Goal: Find contact information: Obtain details needed to contact an individual or organization

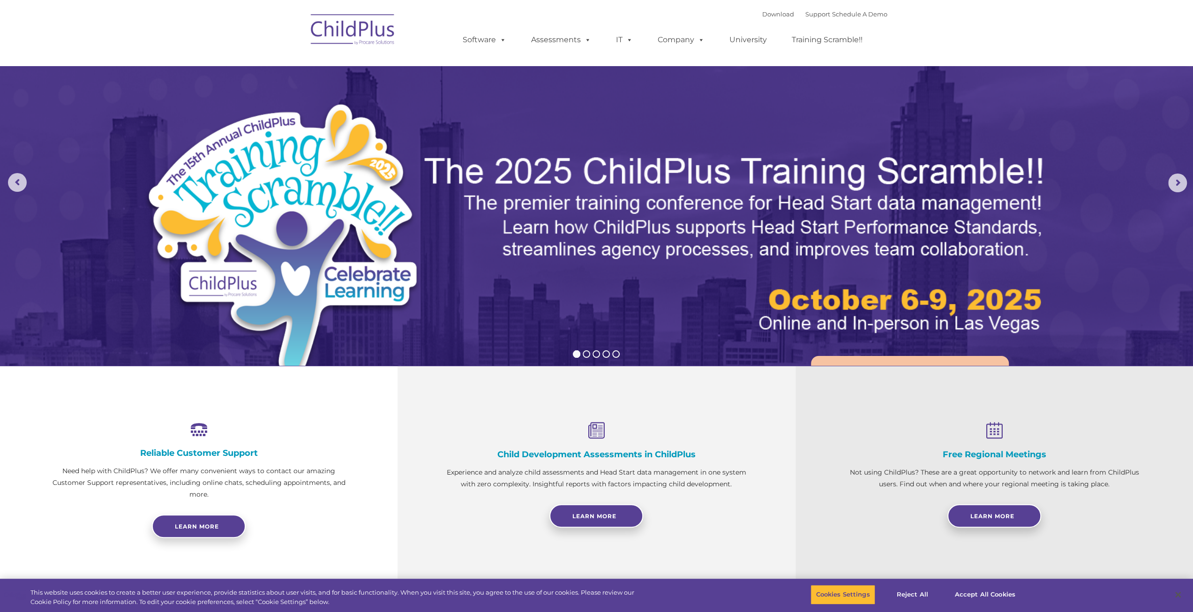
select select "MEDIUM"
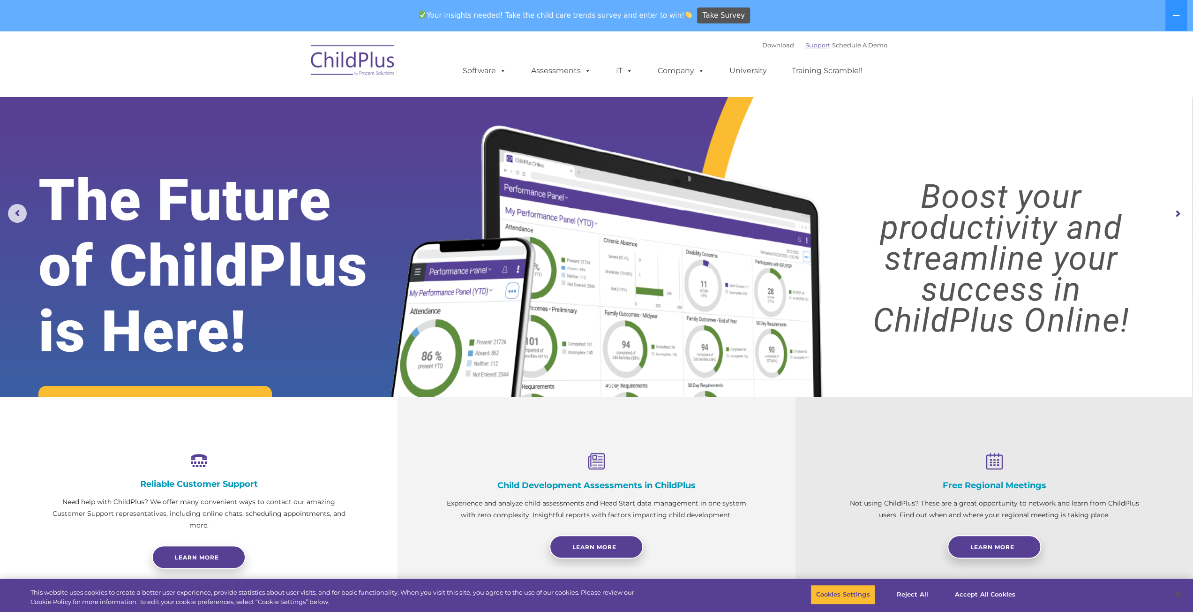
click at [808, 45] on link "Support" at bounding box center [817, 44] width 25 height 7
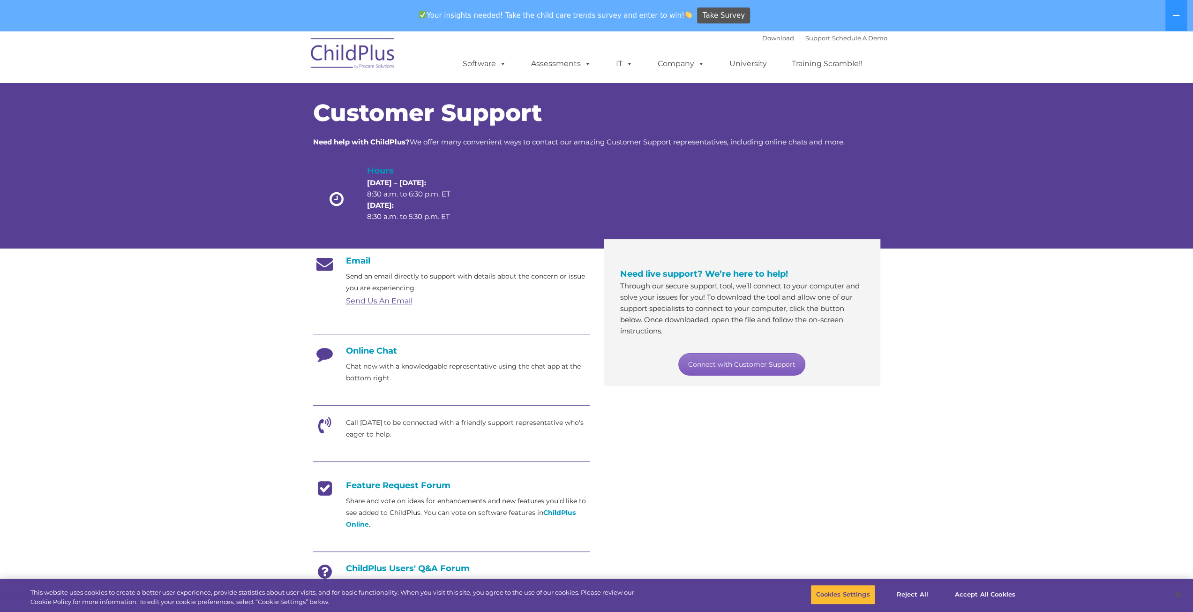
click at [732, 365] on link "Connect with Customer Support" at bounding box center [741, 364] width 127 height 22
click at [739, 364] on link "Connect with Customer Support" at bounding box center [741, 364] width 127 height 22
click at [719, 366] on link "Connect with Customer Support" at bounding box center [741, 364] width 127 height 22
